Goal: Task Accomplishment & Management: Use online tool/utility

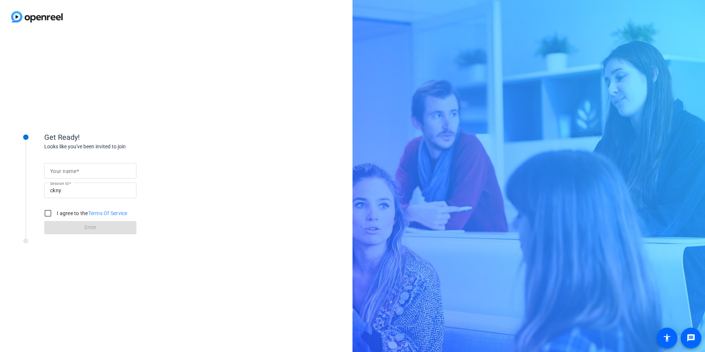
click at [59, 170] on mat-label "Your name" at bounding box center [63, 171] width 26 height 6
click at [59, 170] on input "Your name" at bounding box center [90, 170] width 80 height 9
type input "[PERSON_NAME] [PERSON_NAME]"
click at [48, 212] on input "I agree to the Terms Of Service" at bounding box center [48, 213] width 15 height 15
checkbox input "true"
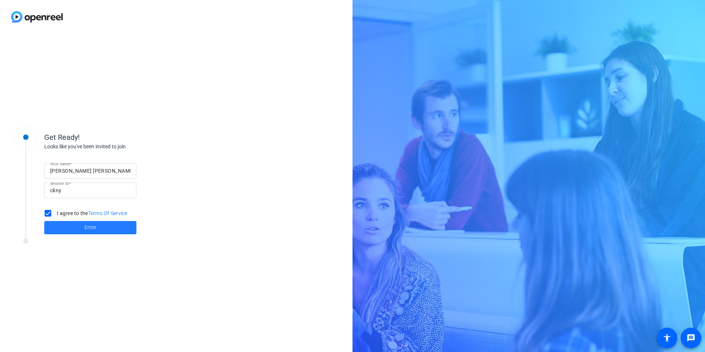
click at [70, 224] on span at bounding box center [90, 228] width 92 height 18
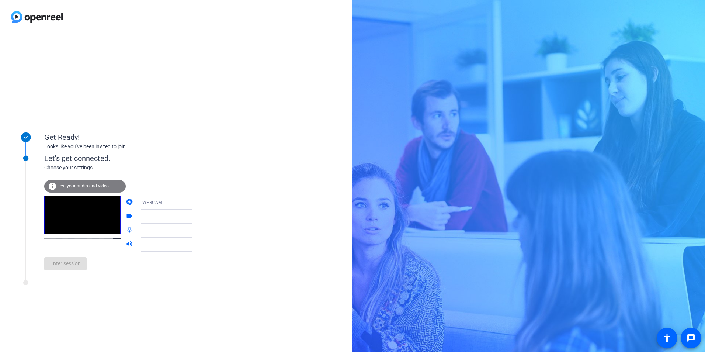
click at [88, 187] on span "Test your audio and video" at bounding box center [83, 185] width 51 height 5
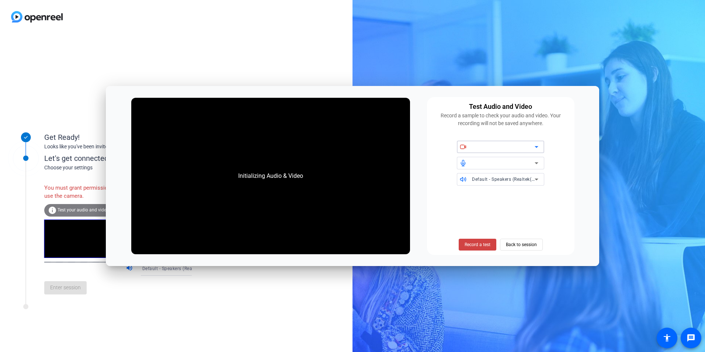
click at [487, 145] on div at bounding box center [503, 146] width 63 height 9
click at [480, 241] on span at bounding box center [478, 245] width 38 height 18
click at [473, 240] on span at bounding box center [478, 245] width 38 height 18
click at [472, 247] on span "Record a test" at bounding box center [478, 244] width 26 height 7
click at [528, 241] on span "Back to session" at bounding box center [521, 244] width 31 height 14
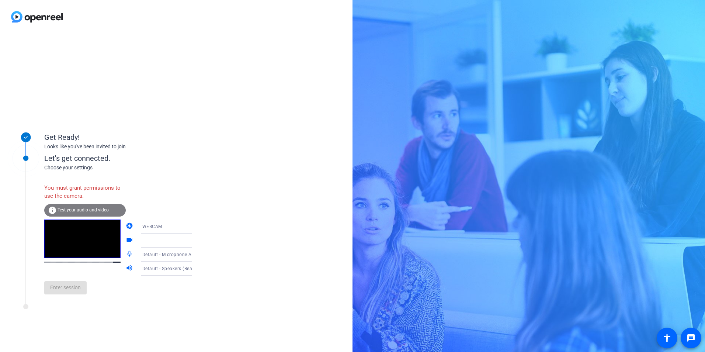
click at [66, 212] on span "Test your audio and video" at bounding box center [83, 209] width 51 height 5
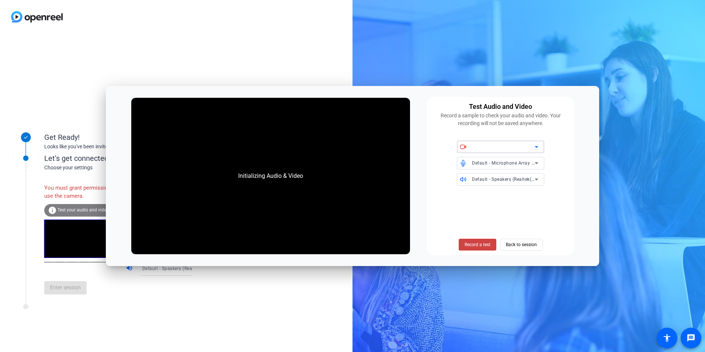
click at [501, 147] on div at bounding box center [503, 146] width 63 height 9
click at [542, 145] on div at bounding box center [500, 146] width 87 height 13
click at [541, 145] on div at bounding box center [500, 146] width 87 height 13
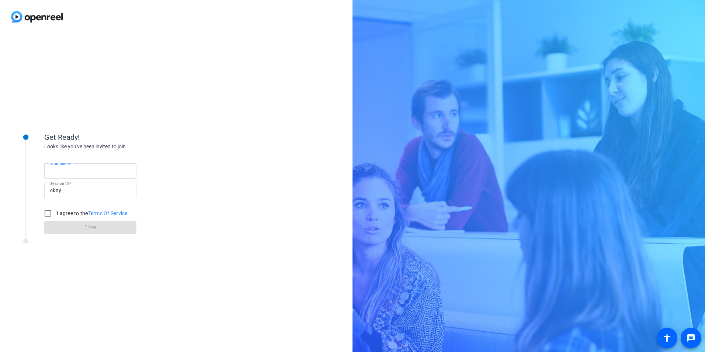
click at [83, 173] on input "Your name" at bounding box center [90, 170] width 80 height 9
type input "[PERSON_NAME] [PERSON_NAME]"
click at [45, 212] on input "I agree to the Terms Of Service" at bounding box center [48, 213] width 15 height 15
checkbox input "true"
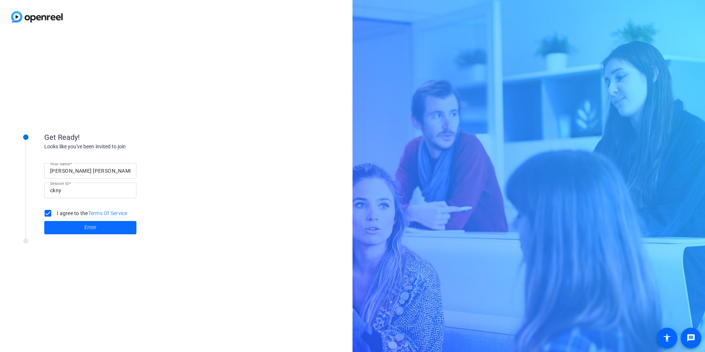
click at [69, 229] on span at bounding box center [90, 228] width 92 height 18
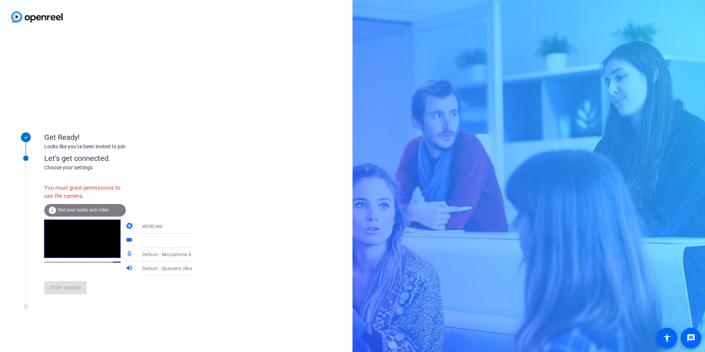
click at [147, 240] on div at bounding box center [169, 240] width 55 height 9
click at [195, 243] on icon at bounding box center [199, 240] width 9 height 9
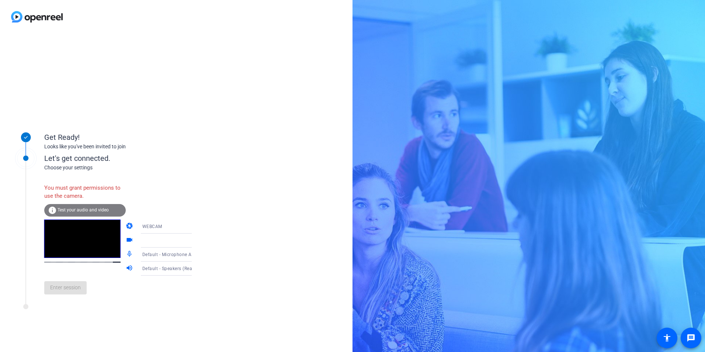
drag, startPoint x: 183, startPoint y: 243, endPoint x: 161, endPoint y: 239, distance: 21.7
click at [156, 237] on div at bounding box center [169, 240] width 55 height 9
click at [182, 221] on div "WEBCAM" at bounding box center [171, 226] width 59 height 14
click at [161, 253] on mat-option "DESKTOP" at bounding box center [160, 255] width 63 height 15
click at [90, 210] on span "Test your audio and video" at bounding box center [83, 209] width 51 height 5
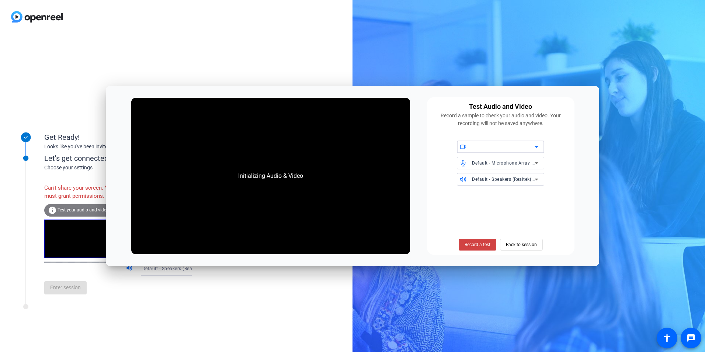
click at [532, 143] on icon at bounding box center [536, 146] width 9 height 9
click at [536, 146] on icon at bounding box center [536, 146] width 9 height 9
click at [515, 246] on span "Back to session" at bounding box center [521, 244] width 31 height 14
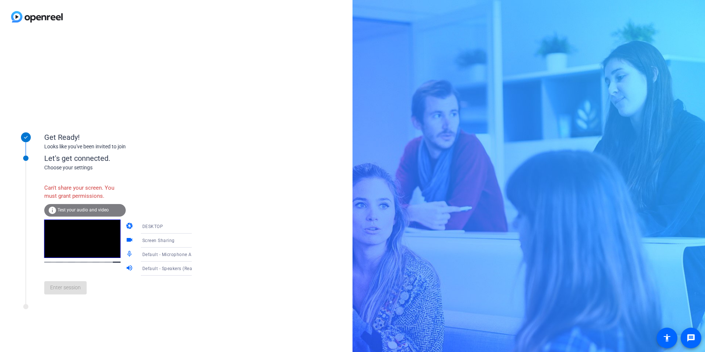
click at [158, 242] on span "Screen Sharing" at bounding box center [158, 240] width 32 height 5
click at [184, 242] on div at bounding box center [352, 176] width 705 height 352
click at [83, 212] on span "Test your audio and video" at bounding box center [83, 209] width 51 height 5
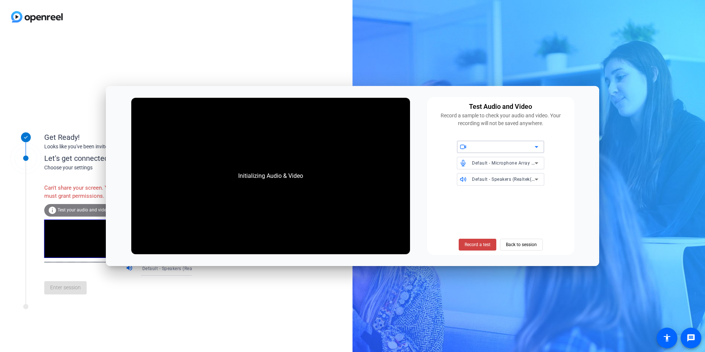
click at [533, 148] on icon at bounding box center [536, 146] width 9 height 9
click at [536, 146] on icon at bounding box center [536, 146] width 9 height 9
click at [514, 244] on span "Back to session" at bounding box center [521, 244] width 31 height 14
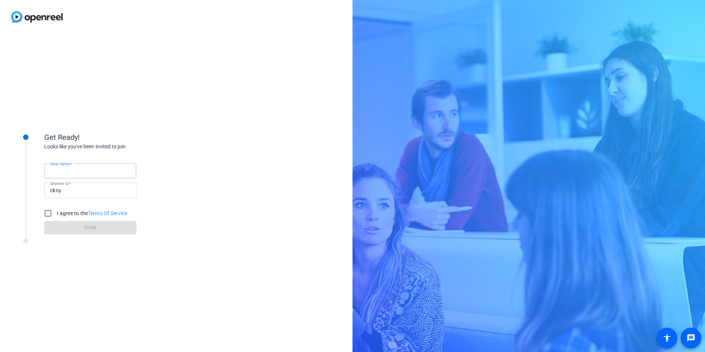
click at [103, 170] on input "Your name" at bounding box center [90, 170] width 80 height 9
type input "[PERSON_NAME] [PERSON_NAME]"
drag, startPoint x: 43, startPoint y: 213, endPoint x: 55, endPoint y: 214, distance: 12.3
click at [43, 213] on input "I agree to the Terms Of Service" at bounding box center [48, 213] width 15 height 15
checkbox input "true"
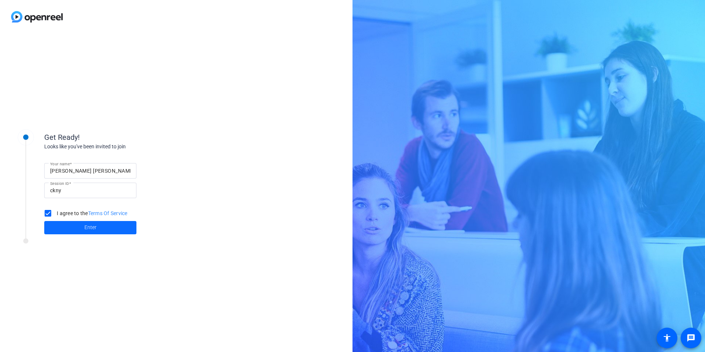
click at [70, 225] on span at bounding box center [90, 228] width 92 height 18
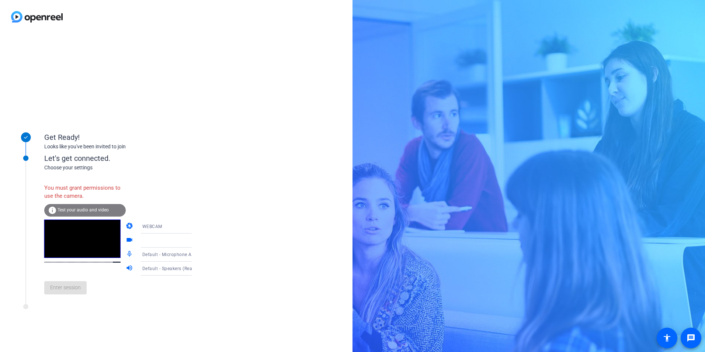
click at [71, 166] on div "Choose your settings" at bounding box center [125, 168] width 163 height 8
click at [195, 240] on icon at bounding box center [199, 240] width 9 height 9
click at [195, 242] on icon at bounding box center [199, 240] width 9 height 9
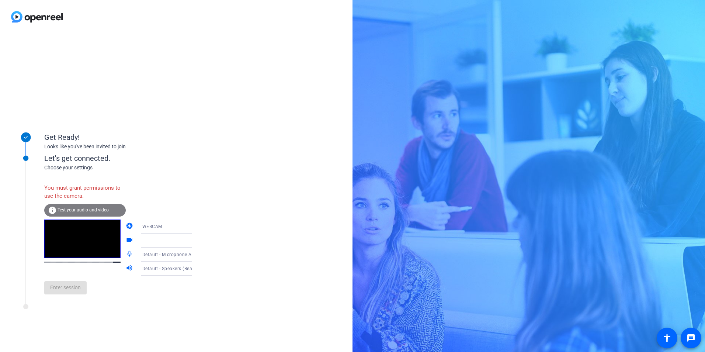
click at [195, 242] on icon at bounding box center [199, 240] width 9 height 9
click at [126, 239] on mat-icon "videocam" at bounding box center [130, 240] width 9 height 9
click at [197, 240] on icon at bounding box center [199, 241] width 4 height 2
click at [80, 209] on span "Test your audio and video" at bounding box center [83, 209] width 51 height 5
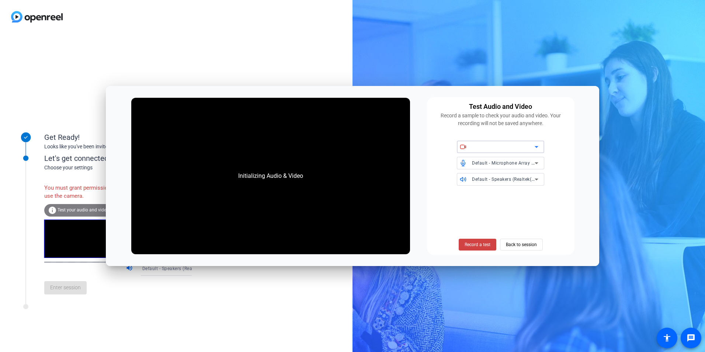
click at [538, 146] on icon at bounding box center [536, 146] width 9 height 9
click at [535, 146] on icon at bounding box center [536, 146] width 9 height 9
click at [483, 241] on span at bounding box center [478, 245] width 38 height 18
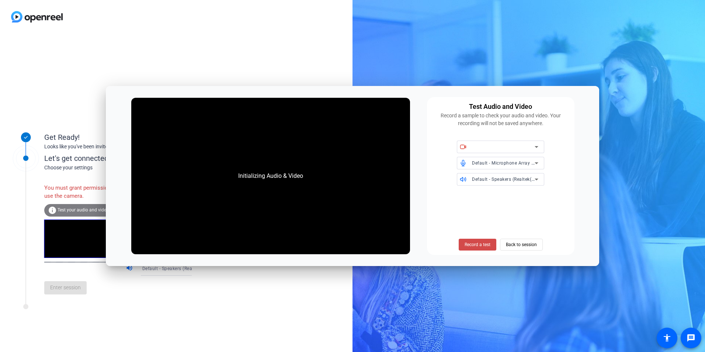
click at [482, 242] on span "Record a test" at bounding box center [478, 244] width 26 height 7
click at [482, 243] on span "Record a test" at bounding box center [478, 244] width 26 height 7
click at [517, 246] on span "Back to session" at bounding box center [521, 244] width 31 height 14
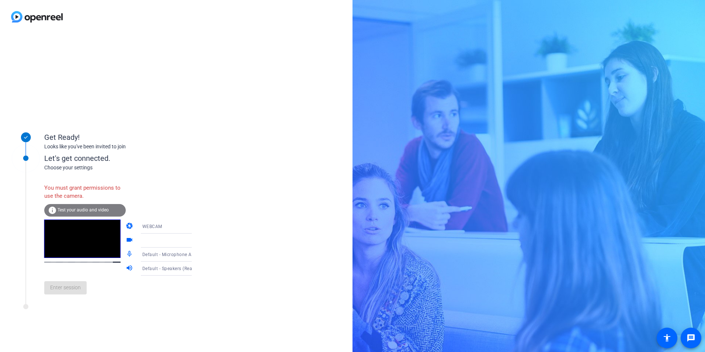
click at [68, 258] on video at bounding box center [82, 238] width 76 height 38
click at [64, 258] on video at bounding box center [82, 238] width 76 height 38
click at [195, 227] on icon at bounding box center [199, 226] width 9 height 9
click at [150, 254] on span "DESKTOP" at bounding box center [142, 255] width 21 height 9
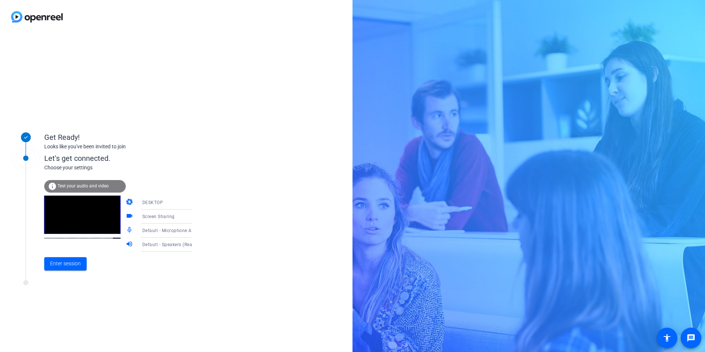
click at [161, 215] on span "Screen Sharing" at bounding box center [158, 216] width 32 height 5
click at [161, 215] on div at bounding box center [352, 176] width 705 height 352
click at [63, 264] on span "Enter session" at bounding box center [65, 264] width 31 height 8
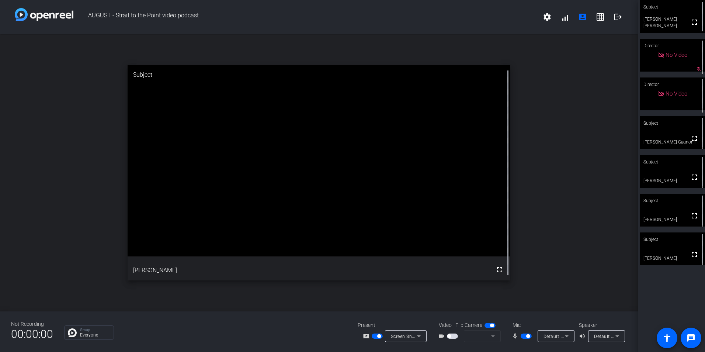
click at [375, 336] on span "button" at bounding box center [377, 335] width 11 height 5
click at [451, 336] on span "button" at bounding box center [449, 336] width 4 height 4
click at [480, 339] on div at bounding box center [480, 335] width 21 height 9
click at [567, 212] on div "open_in_new Subject fullscreen Marcelo Bartholo" at bounding box center [319, 172] width 638 height 277
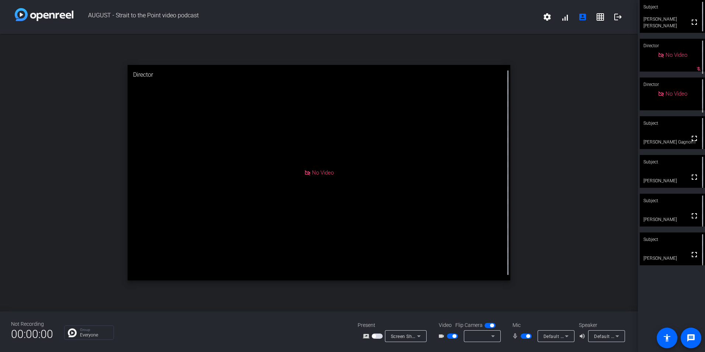
click at [448, 336] on span "button" at bounding box center [452, 335] width 11 height 5
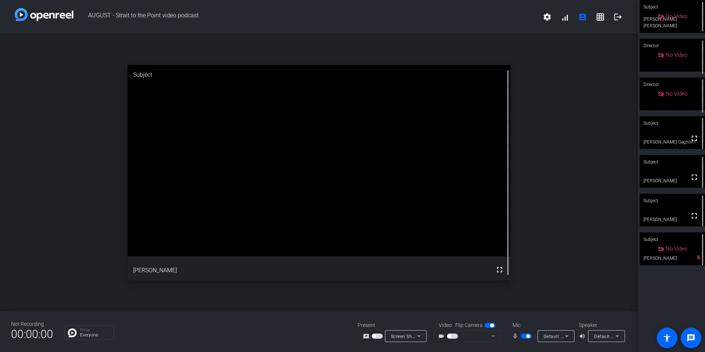
click at [524, 337] on span "button" at bounding box center [526, 335] width 11 height 5
click at [527, 337] on span "button" at bounding box center [526, 335] width 11 height 5
click at [525, 335] on span "button" at bounding box center [526, 335] width 11 height 5
click at [528, 337] on span "button" at bounding box center [526, 335] width 11 height 5
click at [586, 230] on div "open_in_new Subject fullscreen Elizabeth Gagnon1" at bounding box center [319, 172] width 638 height 277
